Goal: Navigation & Orientation: Find specific page/section

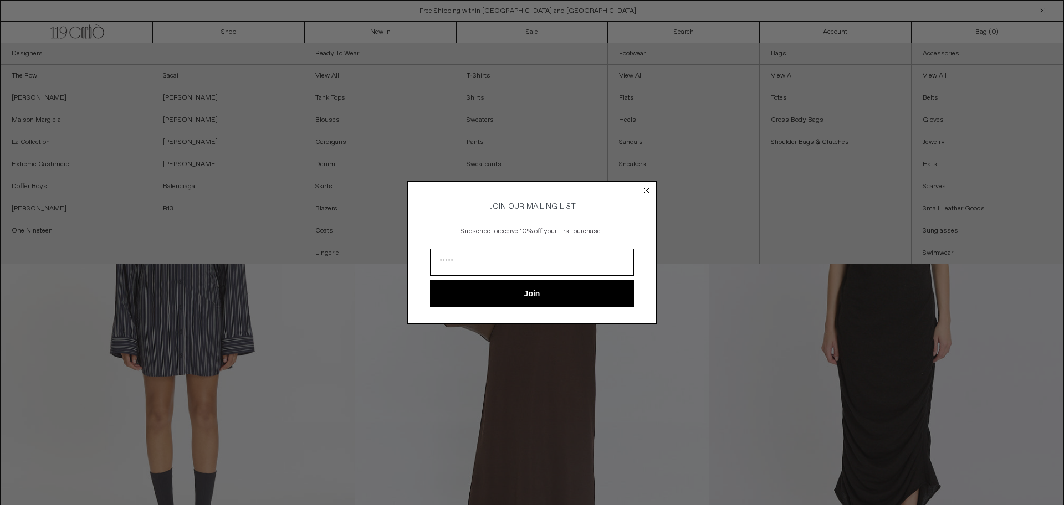
click at [646, 192] on circle "Close dialog" at bounding box center [647, 190] width 11 height 11
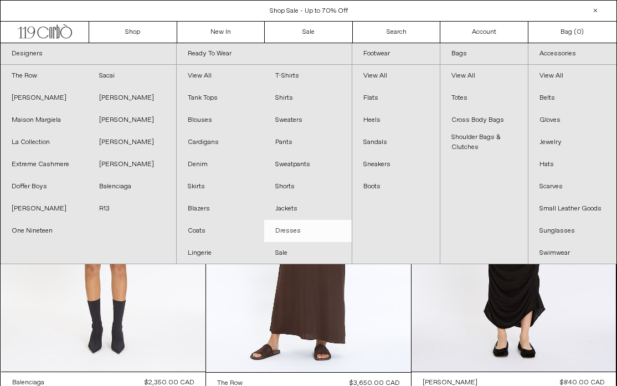
click at [308, 232] on link "Dresses" at bounding box center [308, 231] width 88 height 22
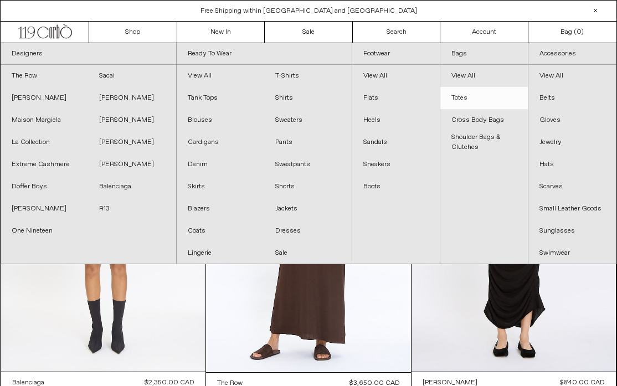
click at [454, 94] on link "Totes" at bounding box center [485, 98] width 88 height 22
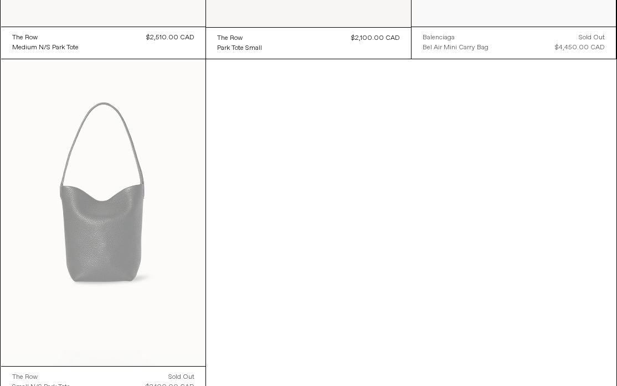
scroll to position [1053, 0]
